Goal: Transaction & Acquisition: Purchase product/service

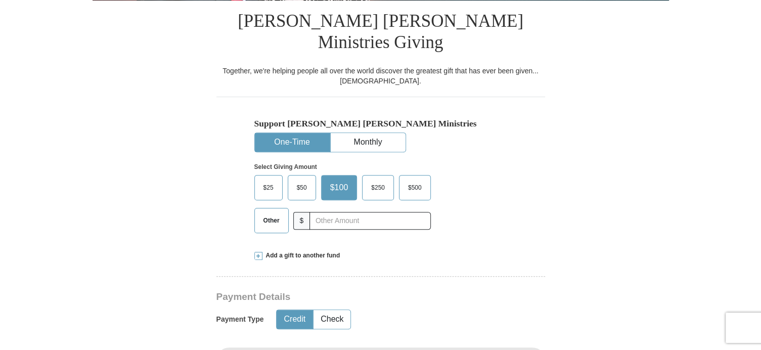
scroll to position [258, 0]
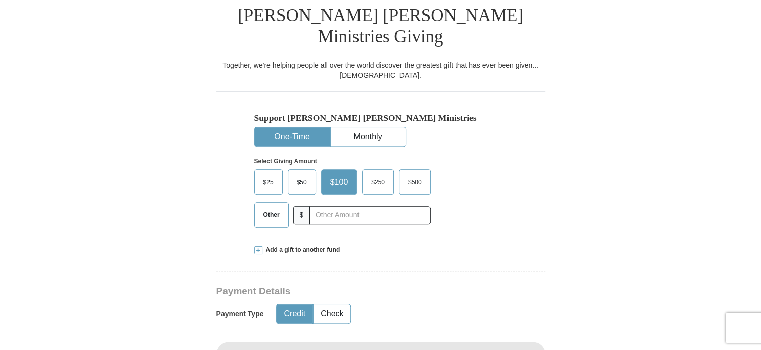
click at [272, 207] on span "Other" at bounding box center [271, 214] width 26 height 15
click at [0, 0] on input "Other" at bounding box center [0, 0] width 0 height 0
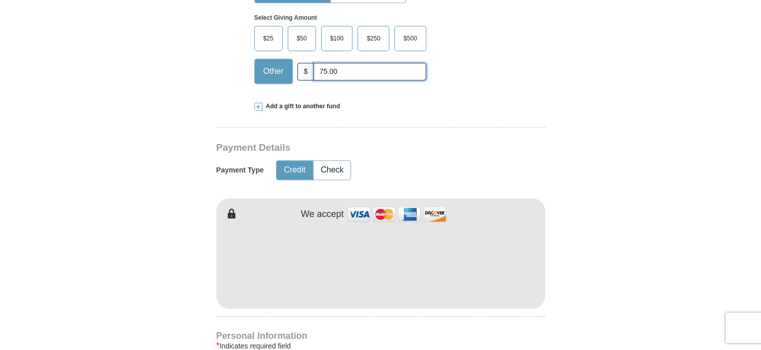
scroll to position [417, 0]
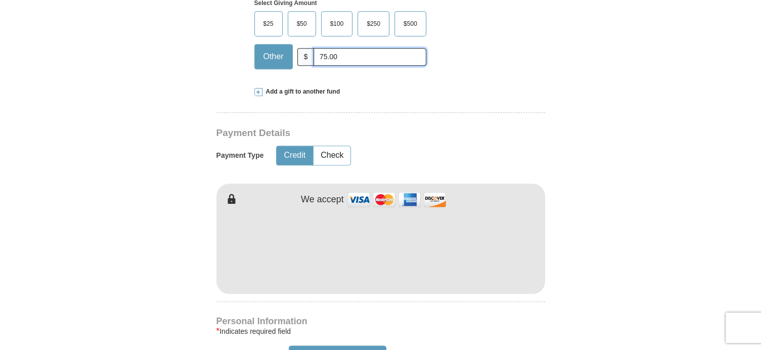
type input "75.00"
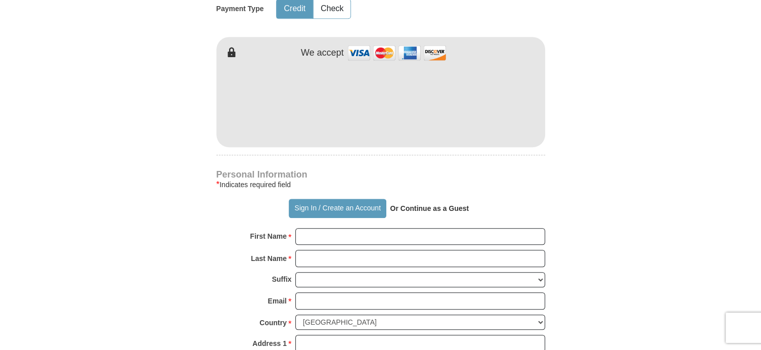
scroll to position [566, 0]
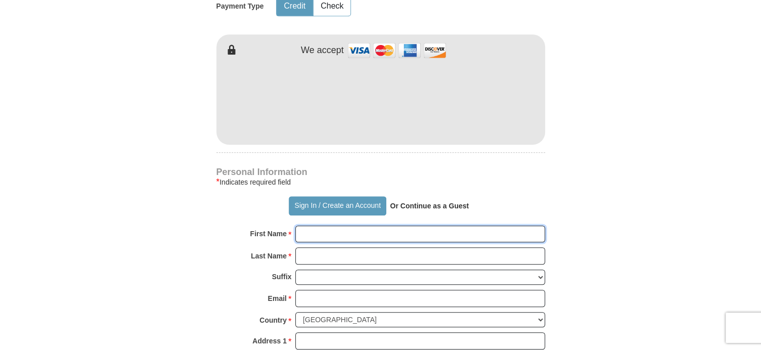
click at [421, 226] on input "First Name *" at bounding box center [420, 234] width 250 height 17
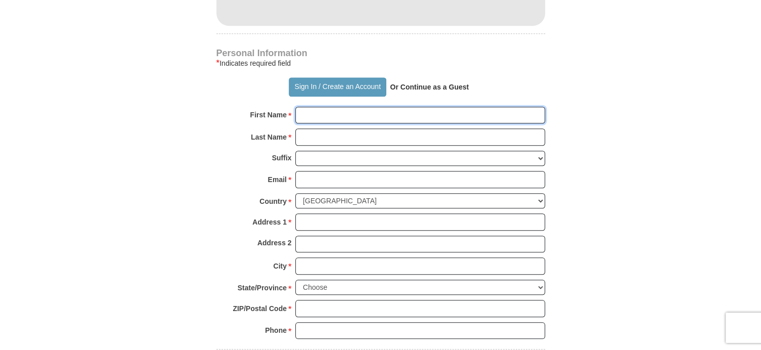
scroll to position [677, 0]
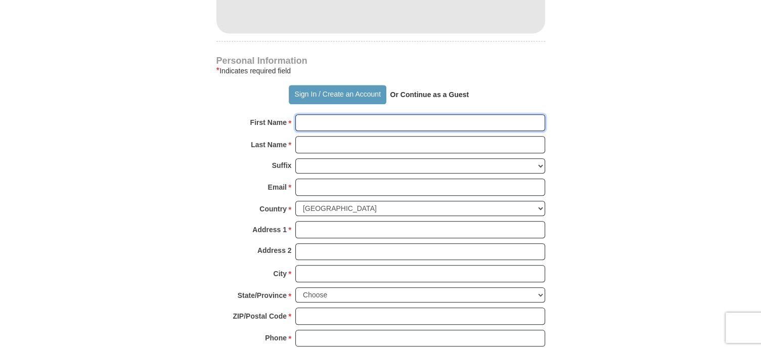
click at [393, 114] on input "First Name *" at bounding box center [420, 122] width 250 height 17
type input "[PERSON_NAME] E"
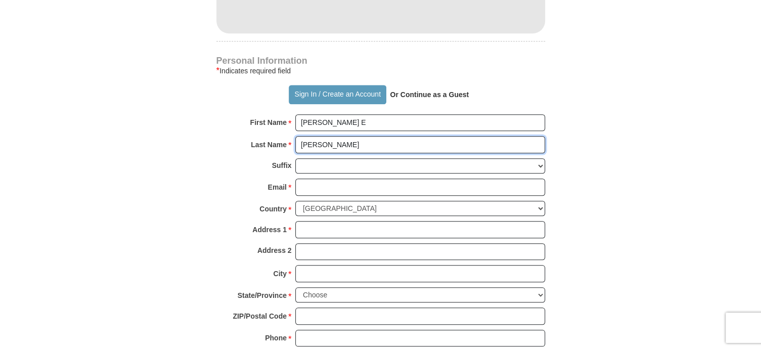
type input "[PERSON_NAME]"
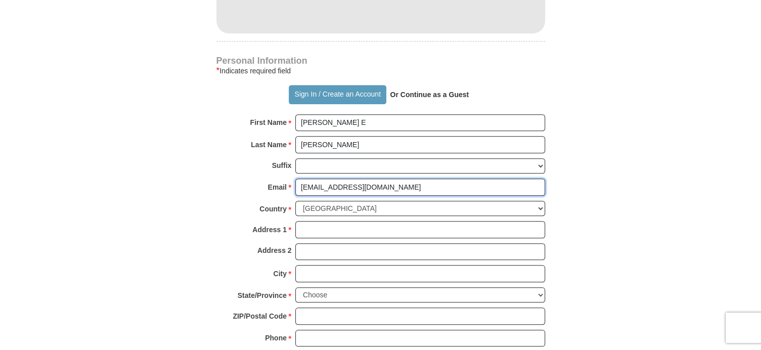
type input "[EMAIL_ADDRESS][DOMAIN_NAME]"
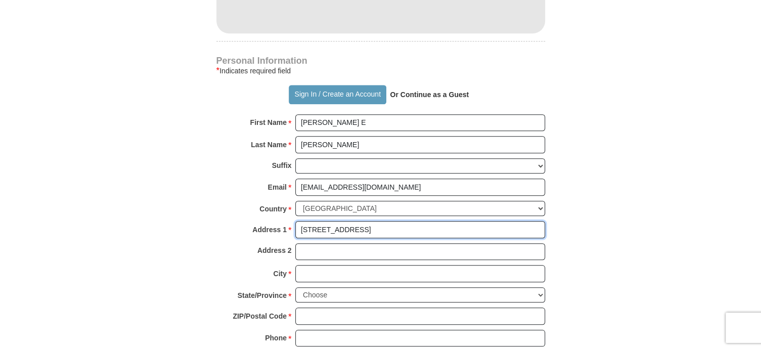
type input "[STREET_ADDRESS]"
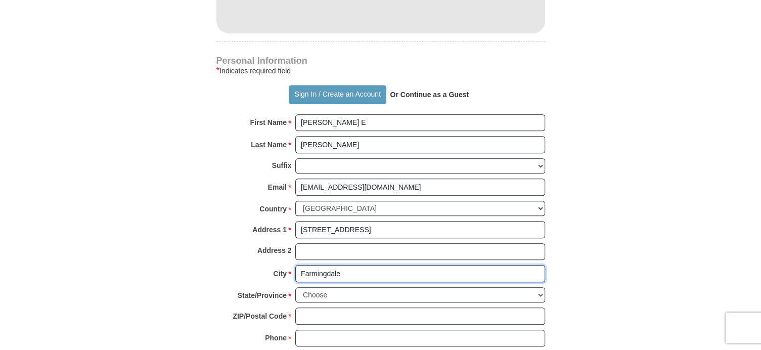
type input "Farmingdale"
select select "NY"
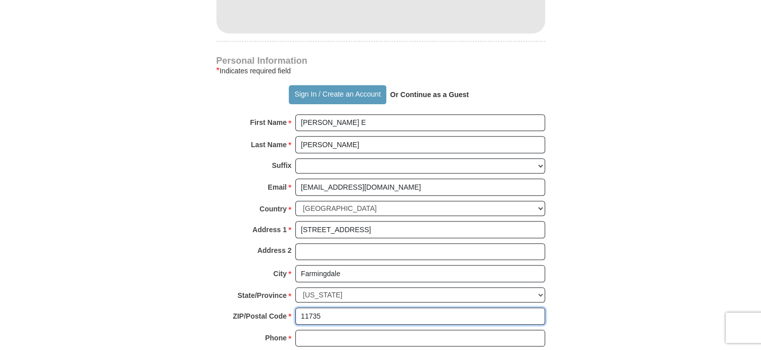
type input "11735"
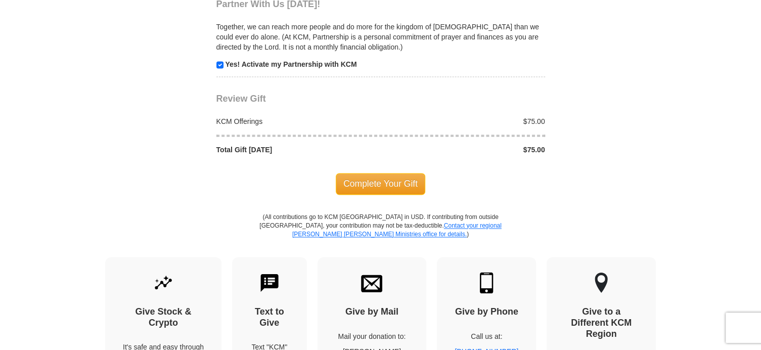
scroll to position [1051, 0]
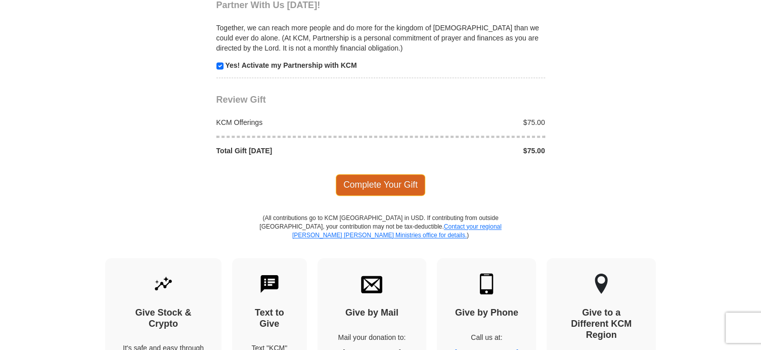
type input "[PHONE_NUMBER]"
click at [402, 174] on span "Complete Your Gift" at bounding box center [381, 184] width 90 height 21
